Goal: Check status: Check status

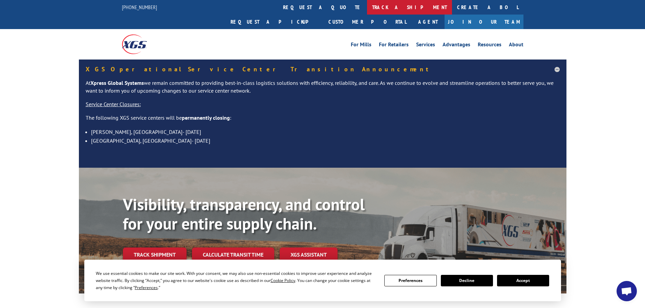
click at [367, 8] on link "track a shipment" at bounding box center [409, 7] width 85 height 15
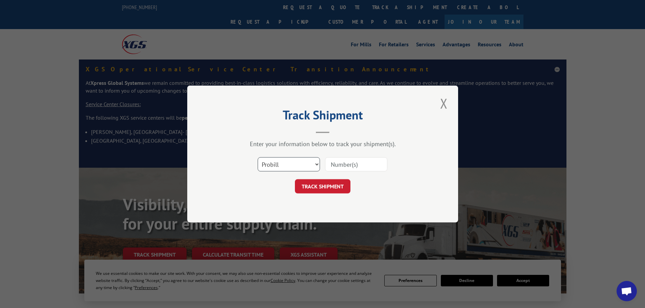
click at [300, 168] on select "Select category... Probill BOL PO" at bounding box center [289, 164] width 62 height 14
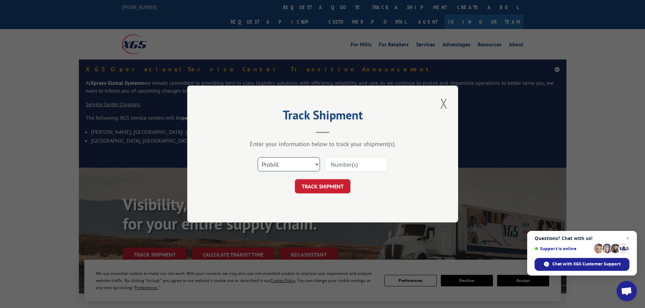
select select "po"
click at [258, 157] on select "Select category... Probill BOL PO" at bounding box center [289, 164] width 62 height 14
paste input "12536609"
type input "12536609"
click at [339, 188] on button "TRACK SHIPMENT" at bounding box center [323, 186] width 56 height 14
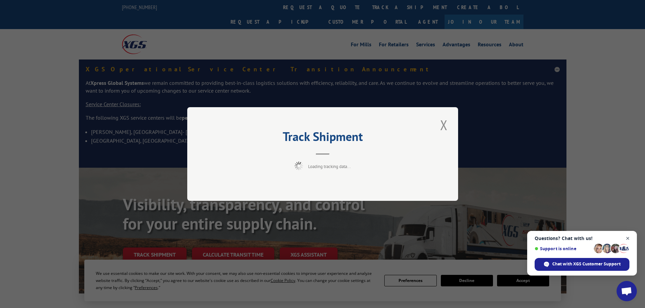
click at [627, 238] on span "Open chat" at bounding box center [627, 239] width 8 height 8
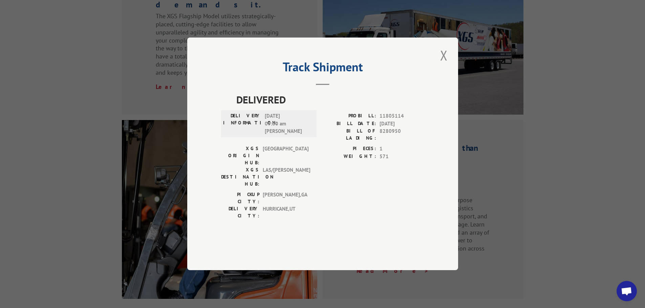
scroll to position [880, 0]
click at [441, 65] on button "Close modal" at bounding box center [444, 55] width 12 height 19
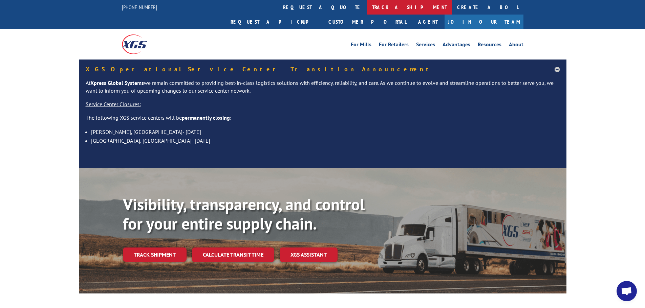
click at [367, 10] on link "track a shipment" at bounding box center [409, 7] width 85 height 15
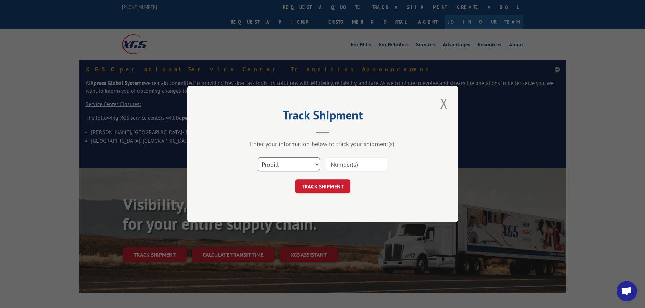
click at [277, 166] on select "Select category... Probill BOL PO" at bounding box center [289, 164] width 62 height 14
select select "po"
click at [258, 157] on select "Select category... Probill BOL PO" at bounding box center [289, 164] width 62 height 14
paste input "12536610"
type input "12536610"
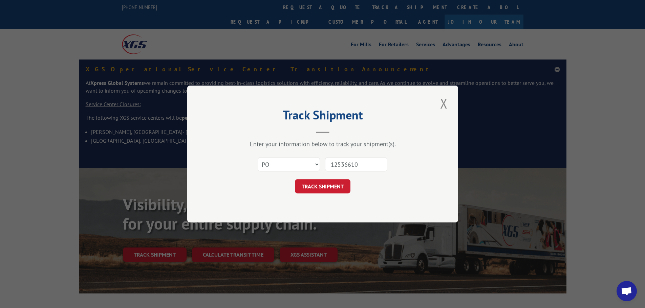
click at [335, 186] on button "TRACK SHIPMENT" at bounding box center [323, 186] width 56 height 14
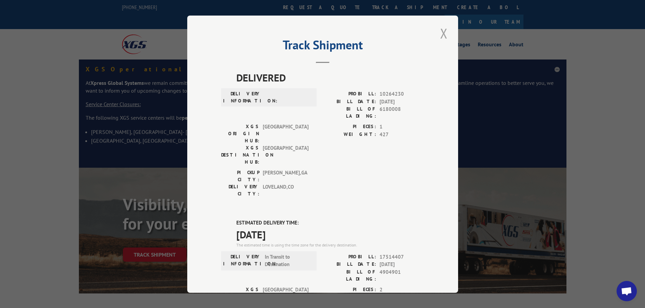
click at [439, 33] on button "Close modal" at bounding box center [444, 33] width 12 height 19
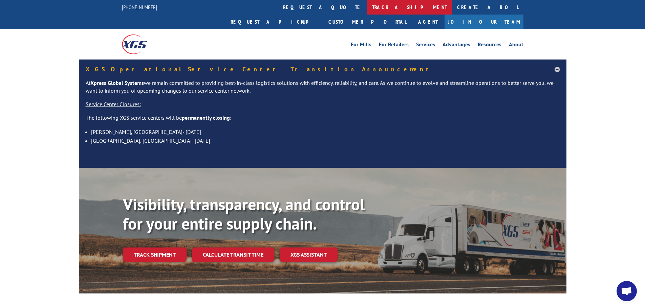
click at [367, 8] on link "track a shipment" at bounding box center [409, 7] width 85 height 15
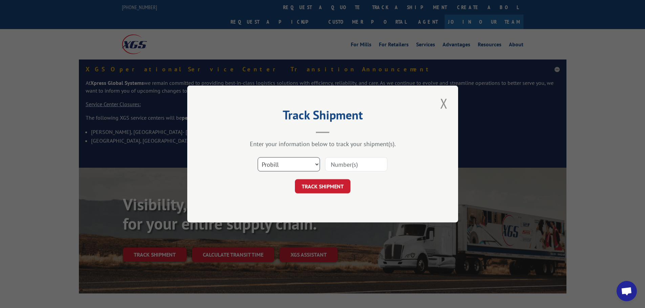
click at [281, 163] on select "Select category... Probill BOL PO" at bounding box center [289, 164] width 62 height 14
select select "po"
click at [258, 157] on select "Select category... Probill BOL PO" at bounding box center [289, 164] width 62 height 14
click at [347, 166] on input at bounding box center [356, 164] width 62 height 14
paste input "12536719"
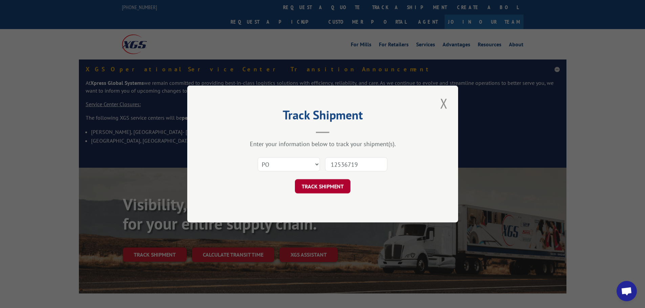
type input "12536719"
click at [311, 189] on button "TRACK SHIPMENT" at bounding box center [323, 186] width 56 height 14
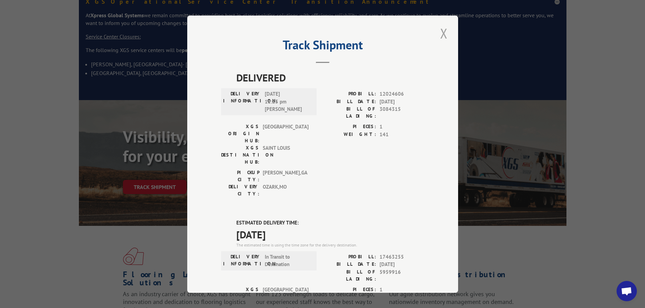
click at [440, 34] on button "Close modal" at bounding box center [444, 33] width 12 height 19
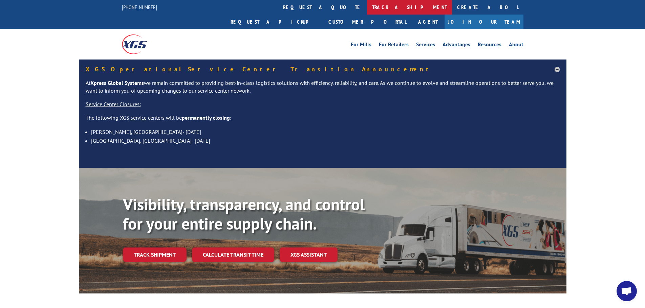
click at [367, 9] on link "track a shipment" at bounding box center [409, 7] width 85 height 15
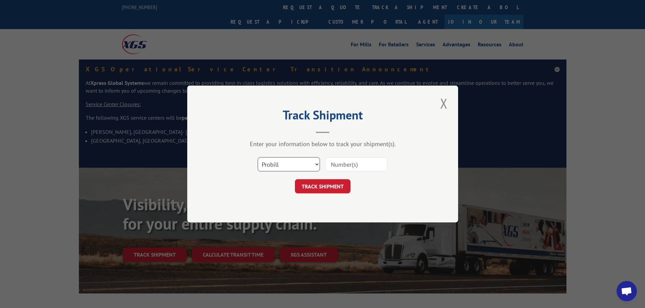
click at [274, 166] on select "Select category... Probill BOL PO" at bounding box center [289, 164] width 62 height 14
select select "po"
click at [258, 157] on select "Select category... Probill BOL PO" at bounding box center [289, 164] width 62 height 14
paste input "12536701"
type input "12536701"
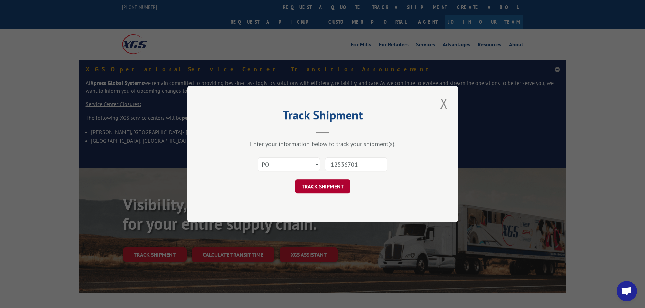
click at [321, 187] on button "TRACK SHIPMENT" at bounding box center [323, 186] width 56 height 14
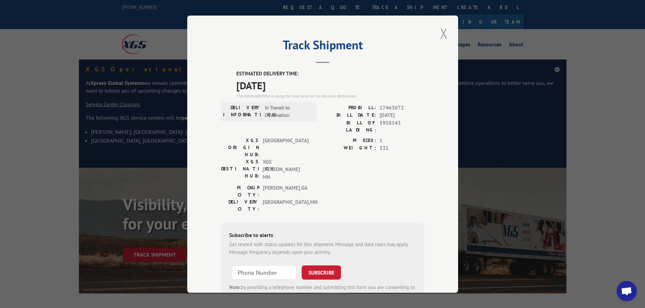
click at [442, 34] on button "Close modal" at bounding box center [444, 33] width 12 height 19
